Goal: Check status: Check status

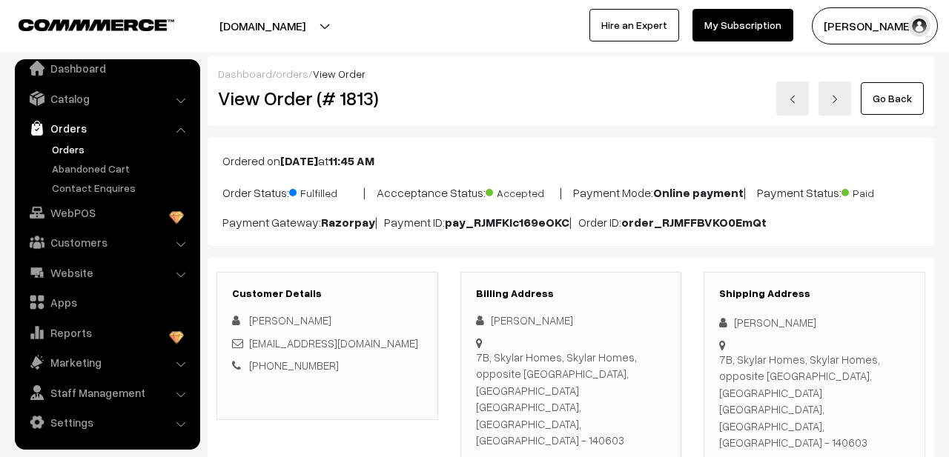
click at [282, 71] on link "orders" at bounding box center [292, 73] width 33 height 13
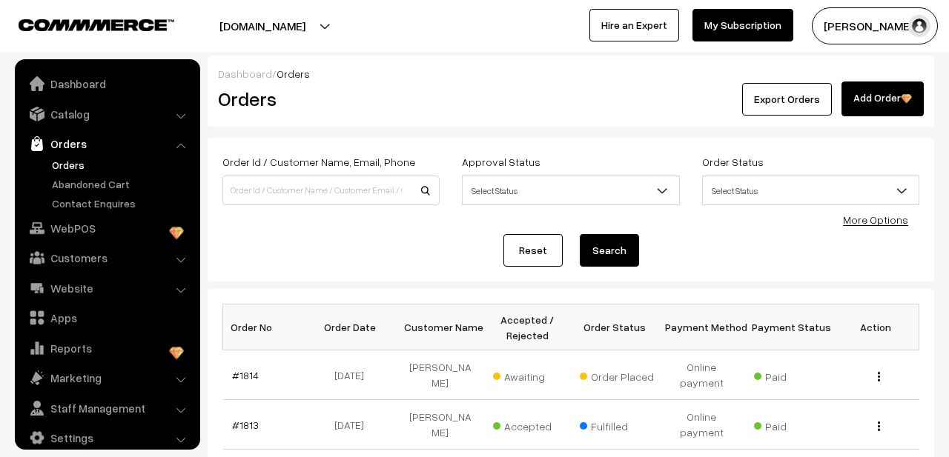
scroll to position [16, 0]
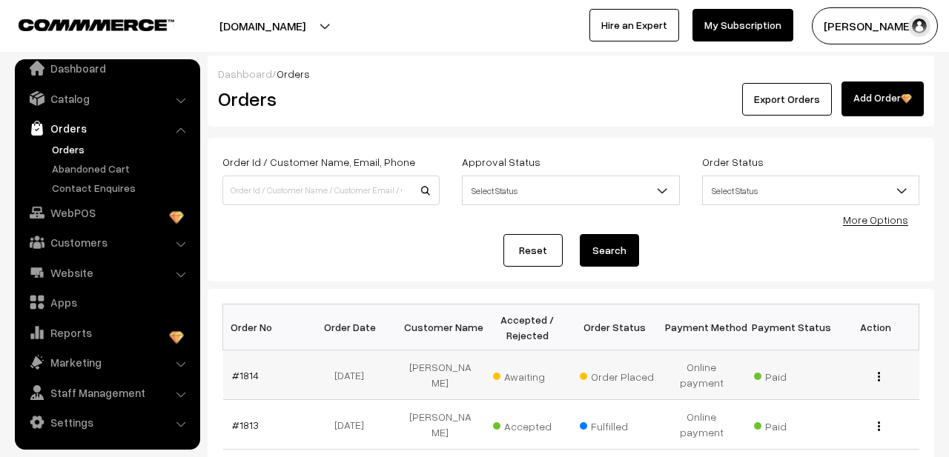
click at [877, 371] on button "button" at bounding box center [879, 377] width 4 height 12
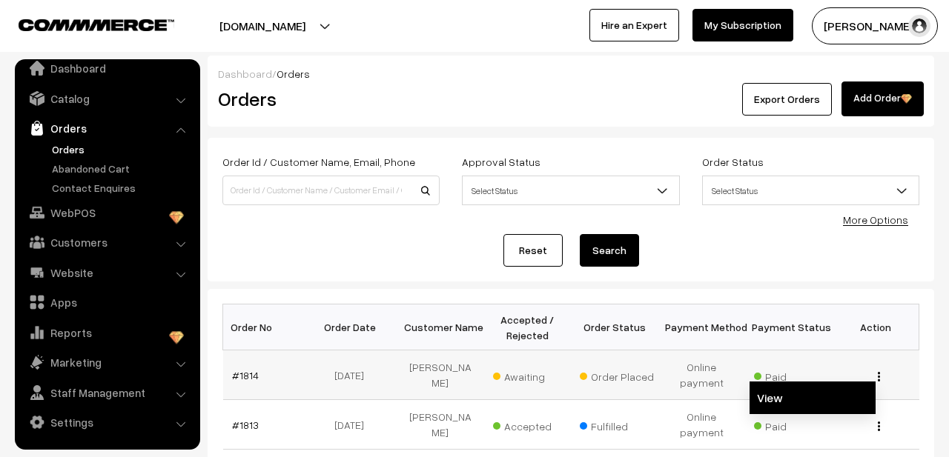
click at [818, 392] on link "View" at bounding box center [813, 398] width 126 height 33
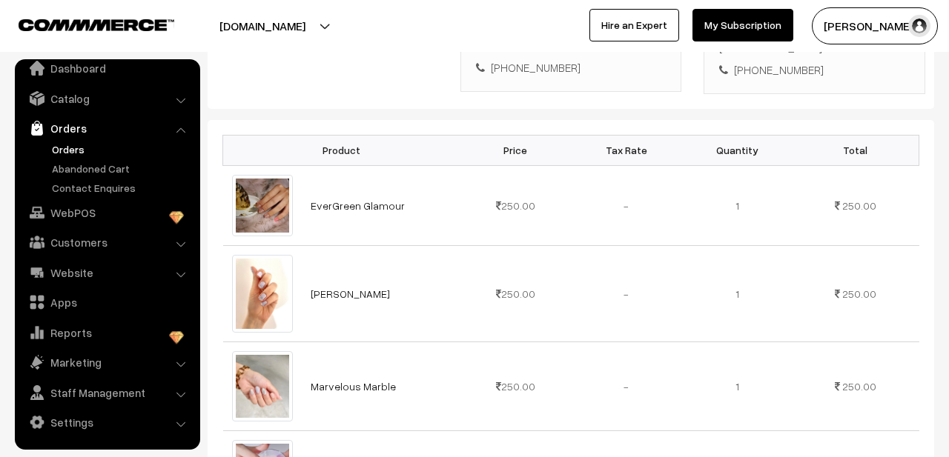
scroll to position [377, 0]
